Goal: Entertainment & Leisure: Consume media (video, audio)

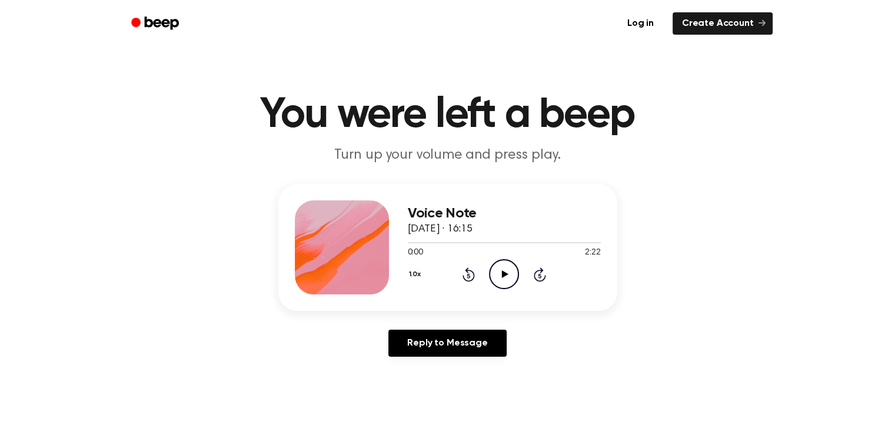
click at [519, 272] on div "1.0x Rewind 5 seconds Play Audio Skip 5 seconds" at bounding box center [504, 274] width 193 height 30
click at [508, 273] on icon "Play Audio" at bounding box center [504, 274] width 30 height 30
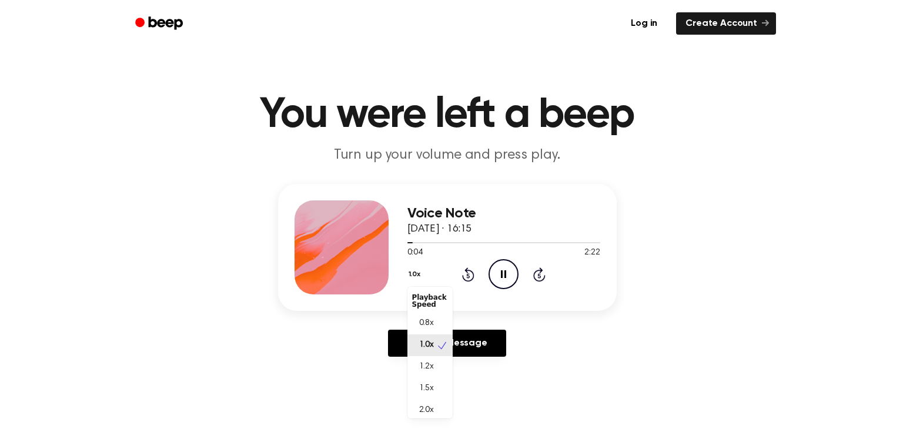
click at [412, 277] on button "1.0x" at bounding box center [417, 275] width 18 height 20
click at [435, 380] on div "1.5x" at bounding box center [430, 389] width 45 height 22
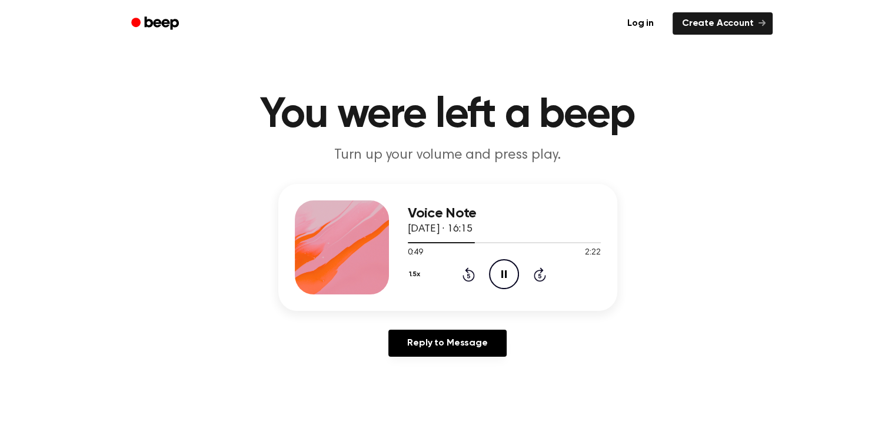
click at [506, 275] on icon at bounding box center [503, 275] width 5 height 8
click at [505, 274] on icon at bounding box center [505, 275] width 6 height 8
click at [505, 274] on icon at bounding box center [503, 275] width 5 height 8
click at [505, 274] on icon at bounding box center [505, 275] width 6 height 8
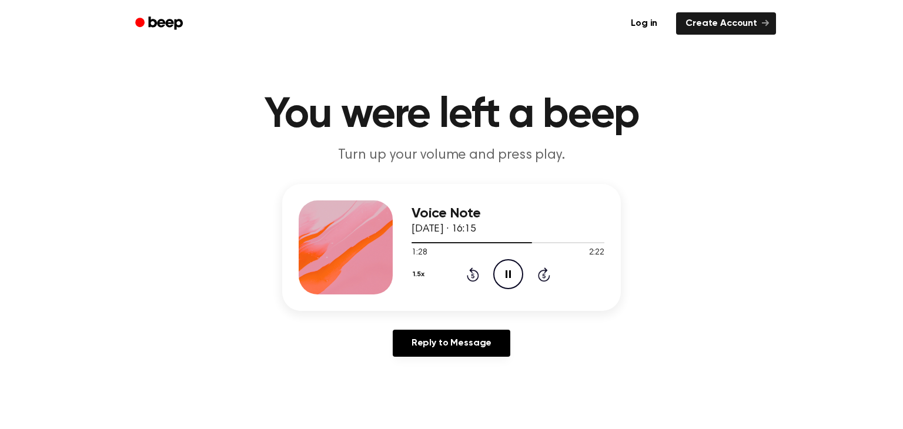
click at [419, 272] on button "1.5x" at bounding box center [420, 275] width 17 height 20
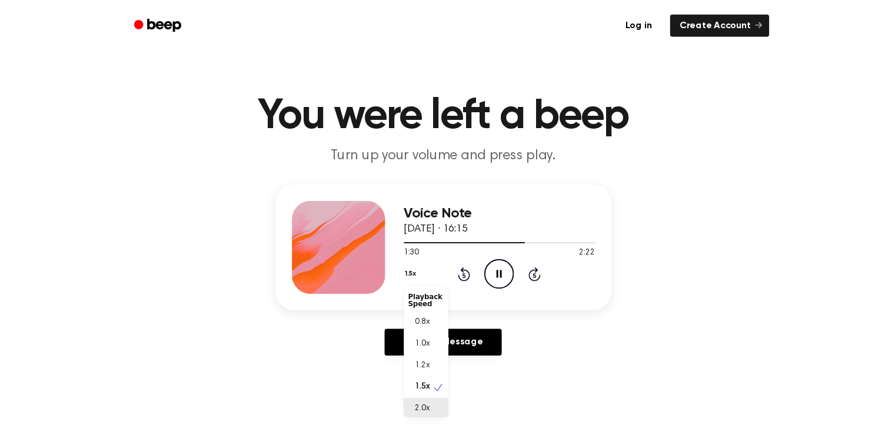
scroll to position [2, 0]
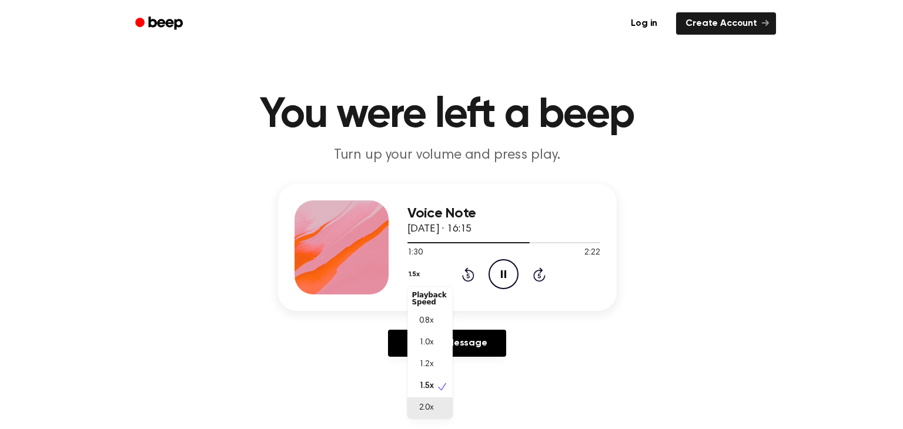
click at [438, 407] on div "2.0x" at bounding box center [430, 409] width 45 height 22
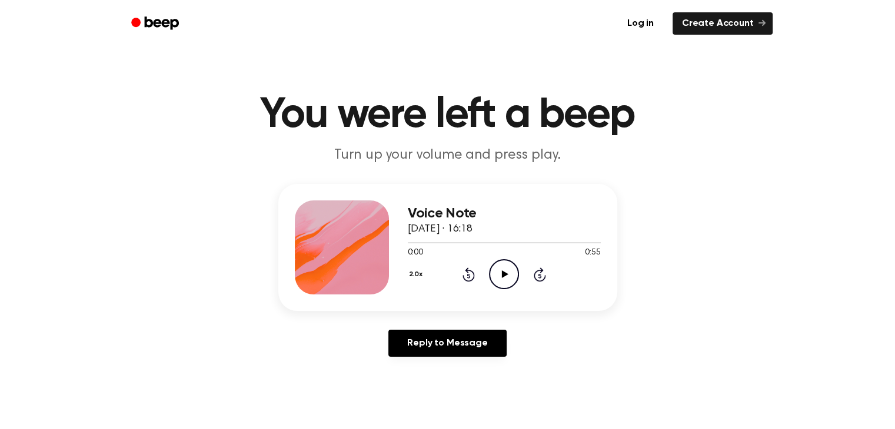
click at [501, 263] on icon "Play Audio" at bounding box center [504, 274] width 30 height 30
click at [506, 273] on icon "Play Audio" at bounding box center [504, 274] width 30 height 30
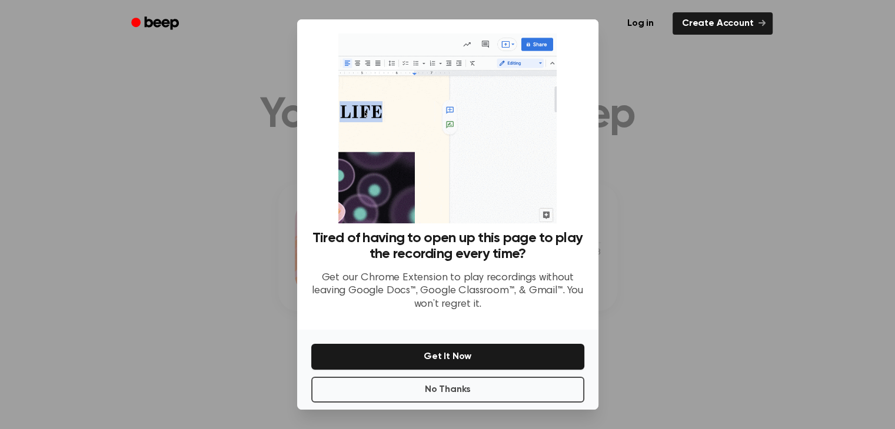
click at [160, 260] on div at bounding box center [447, 214] width 895 height 429
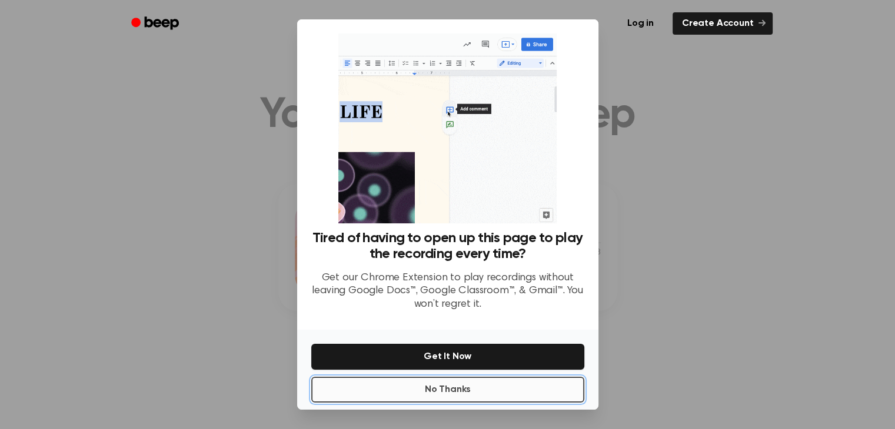
click at [407, 383] on button "No Thanks" at bounding box center [447, 390] width 273 height 26
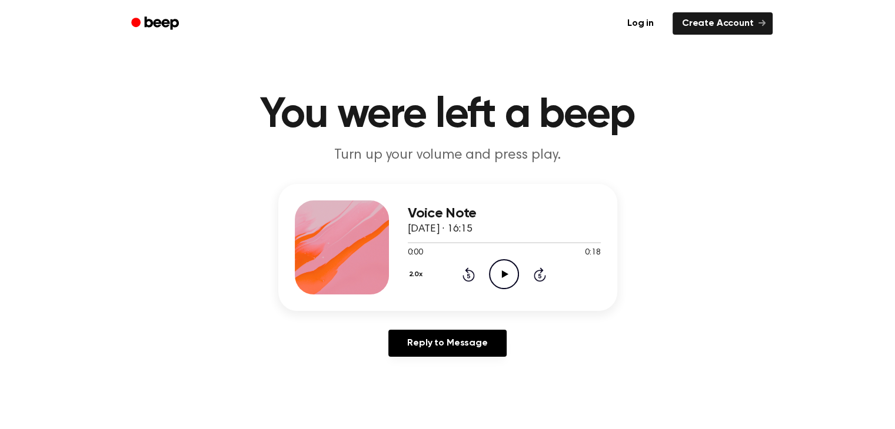
click at [505, 269] on icon "Play Audio" at bounding box center [504, 274] width 30 height 30
click at [505, 271] on icon "Play Audio" at bounding box center [504, 274] width 30 height 30
